Goal: Transaction & Acquisition: Purchase product/service

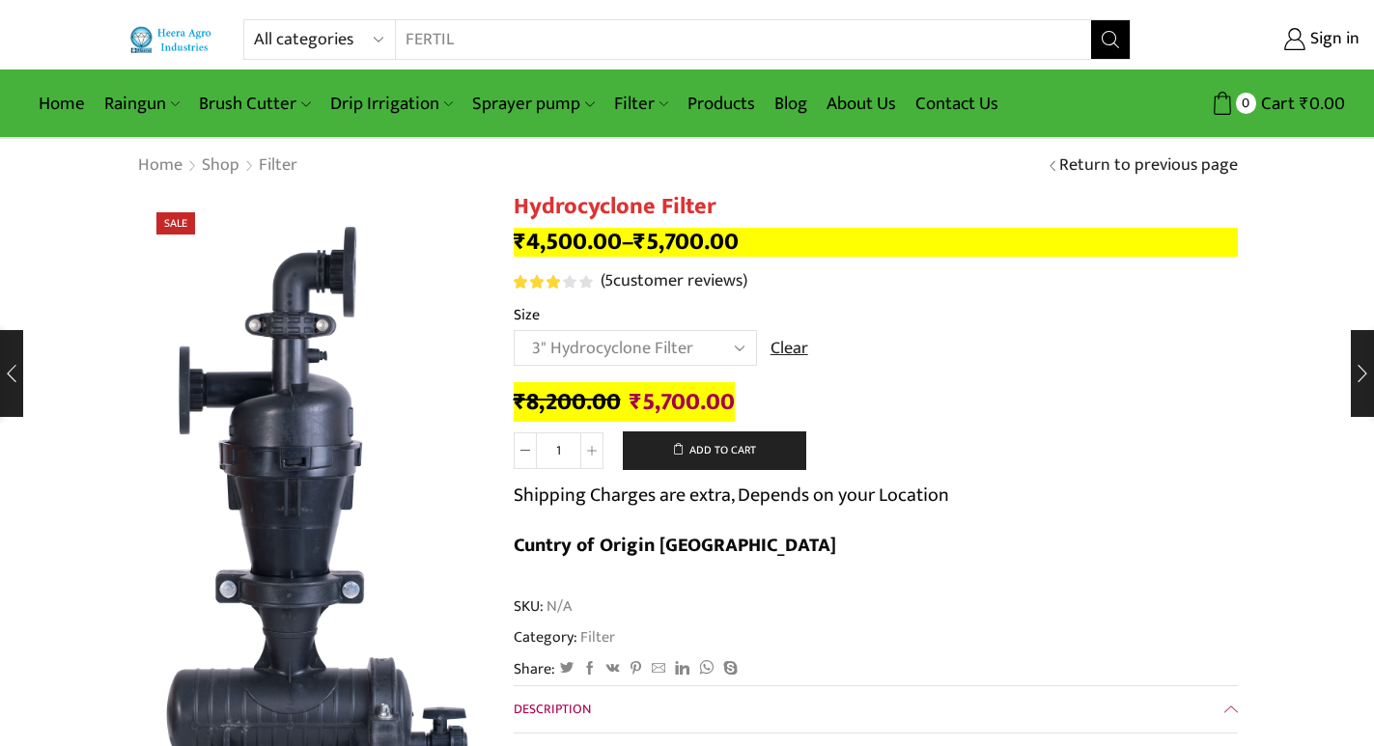
select select "3" Hydrocyclone Filter"
click at [636, 43] on input "FERTIL" at bounding box center [731, 39] width 670 height 39
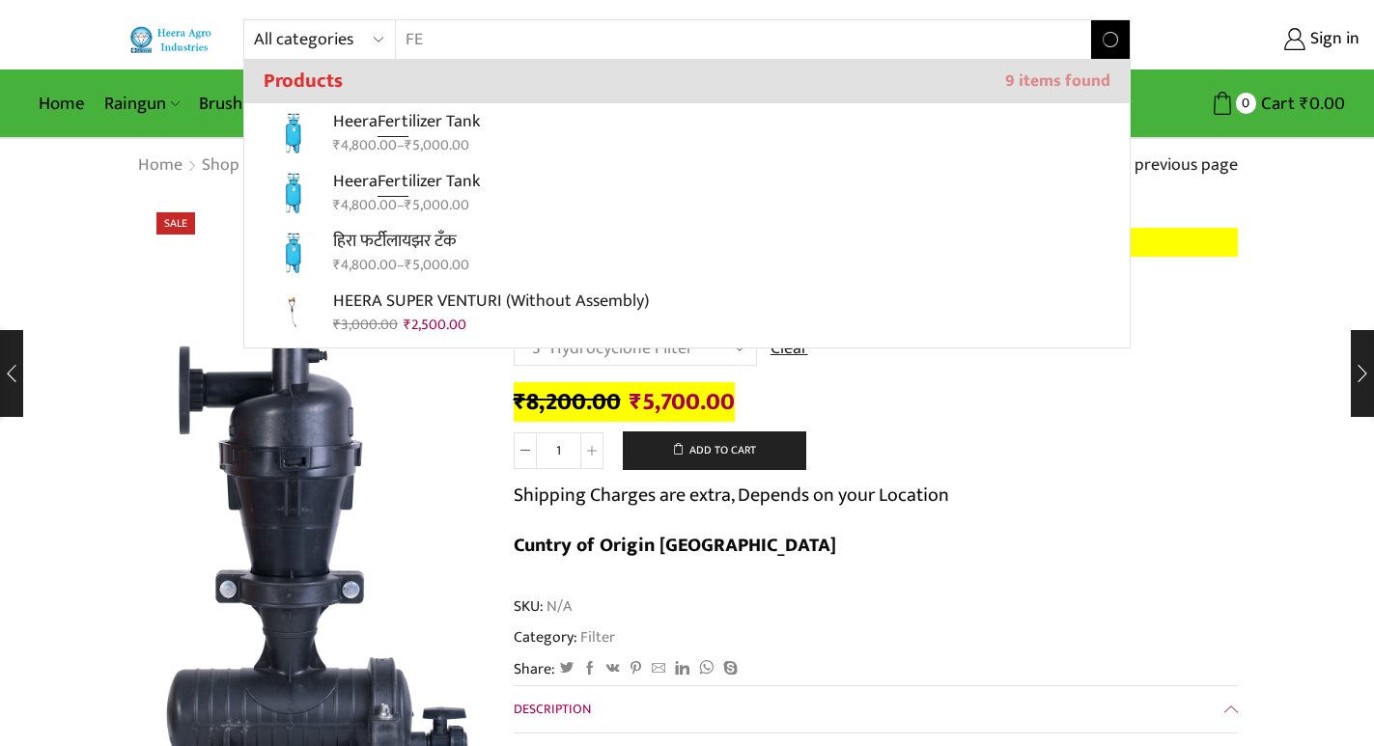
type input "F"
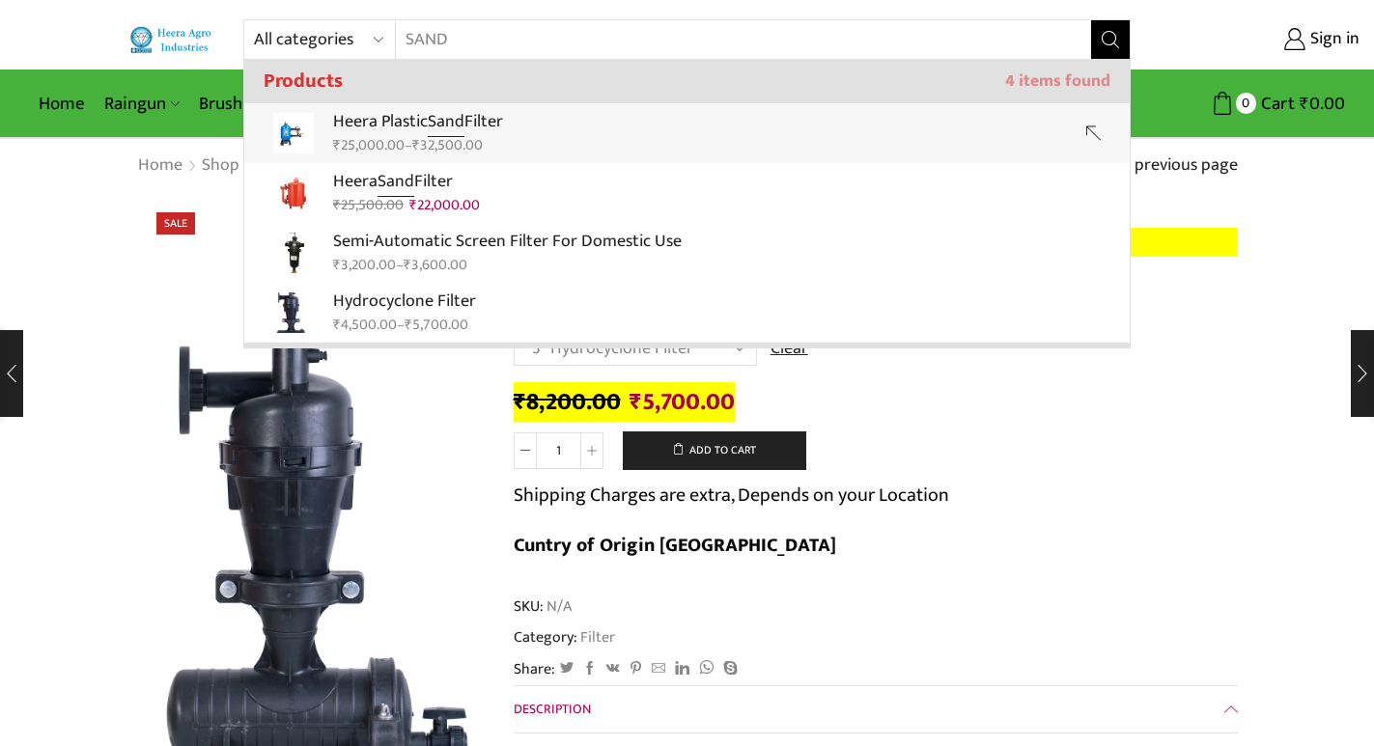
type input "SAND"
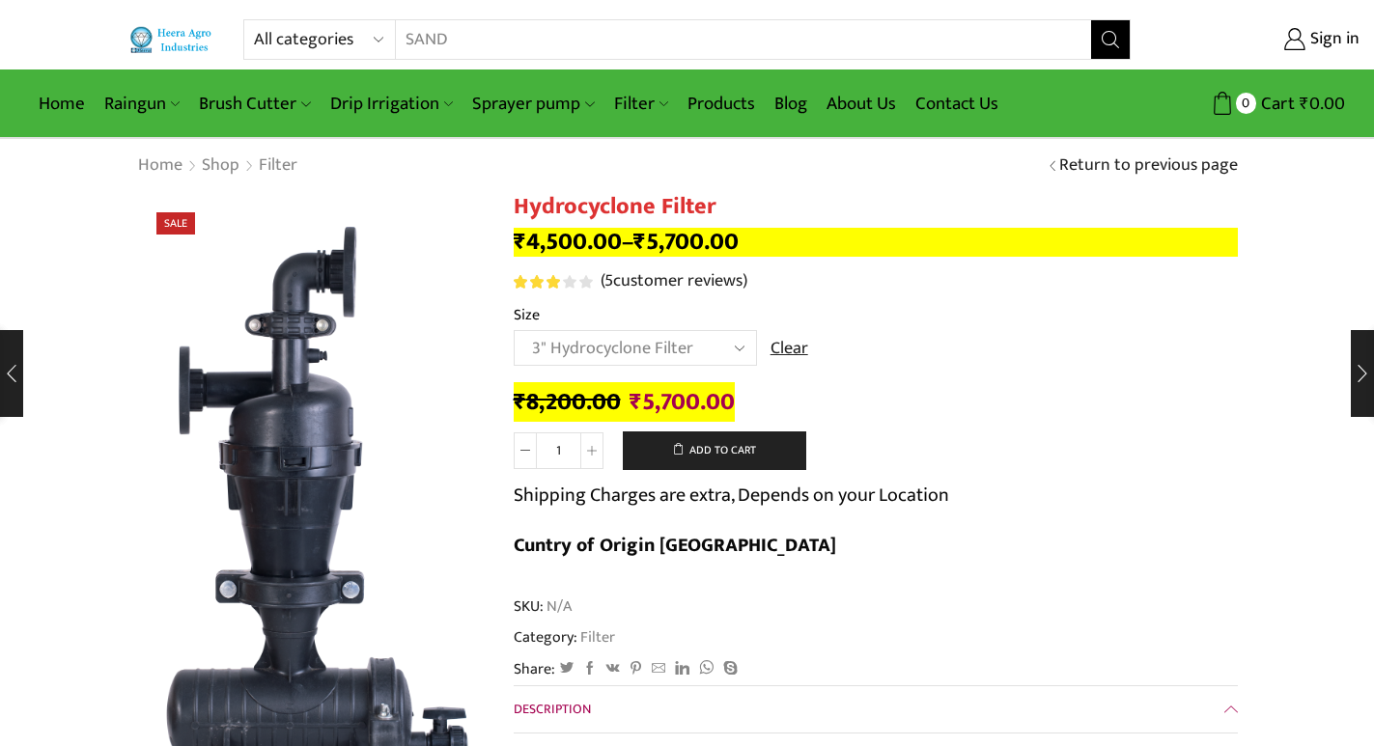
click at [1107, 34] on icon "Search button" at bounding box center [1109, 39] width 17 height 17
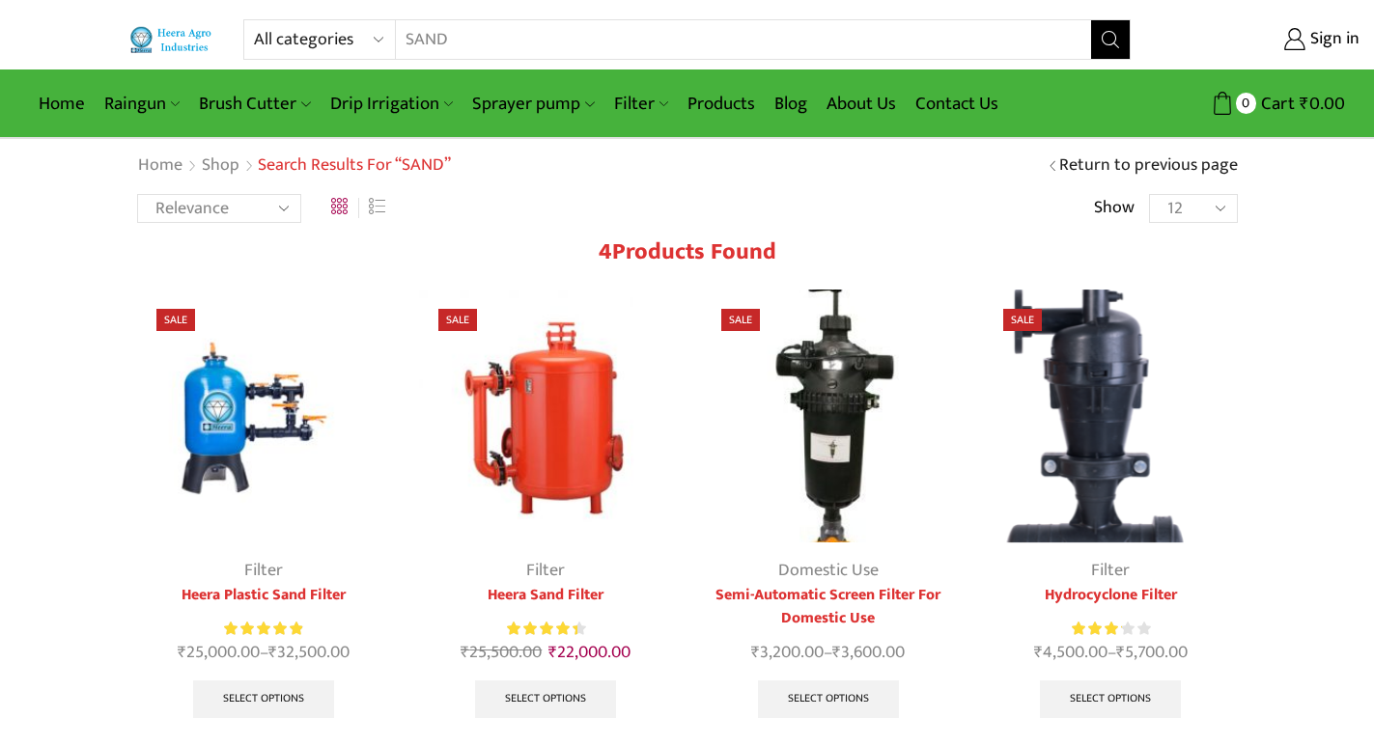
click at [216, 435] on img at bounding box center [264, 417] width 254 height 254
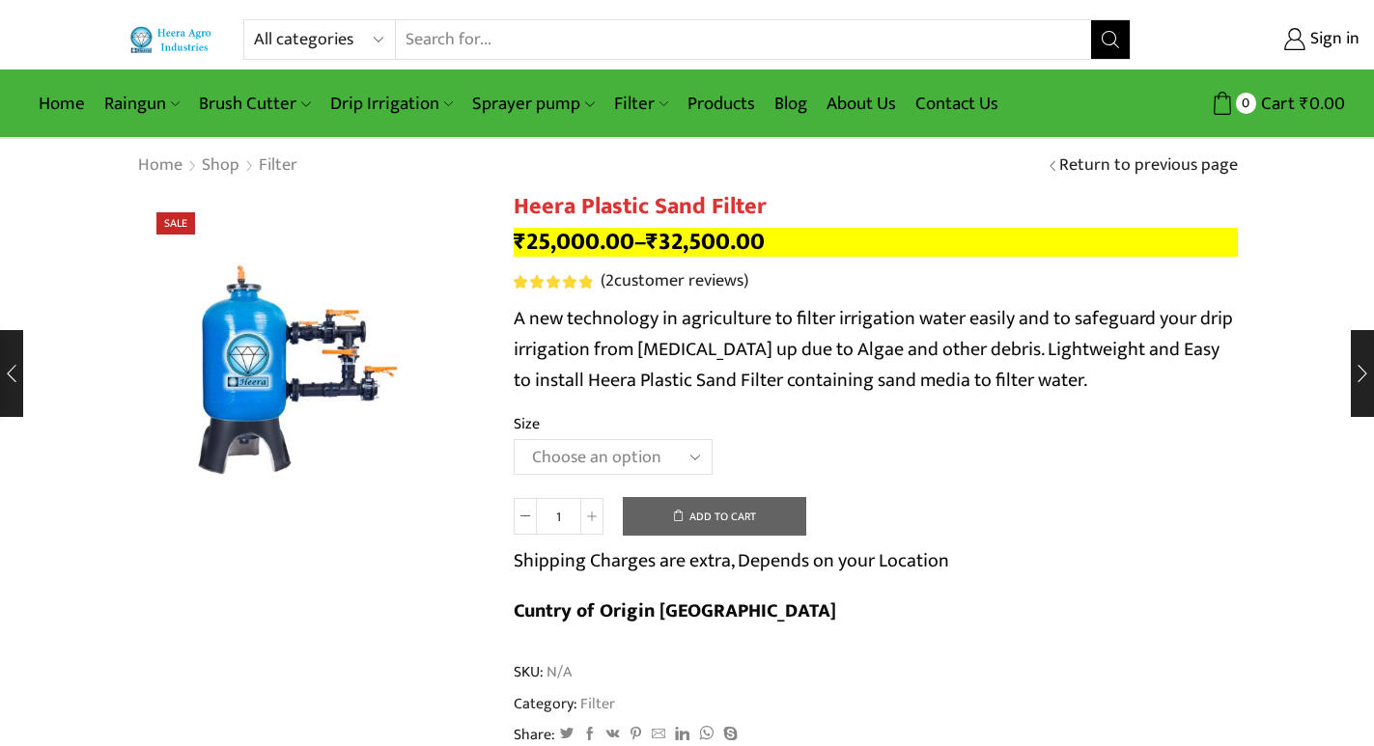
click at [597, 462] on select "Choose an [MEDICAL_DATA].5’’x 30 m3 2’’ x 20 m3 3.0’’x 40 m3 3.0’’x 50 m3" at bounding box center [613, 457] width 199 height 36
select select "3-0x-50-m3"
click at [514, 439] on select "Choose an [MEDICAL_DATA].5’’x 30 m3 2’’ x 20 m3 3.0’’x 40 m3 3.0’’x 50 m3" at bounding box center [613, 457] width 199 height 36
